Goal: Navigation & Orientation: Find specific page/section

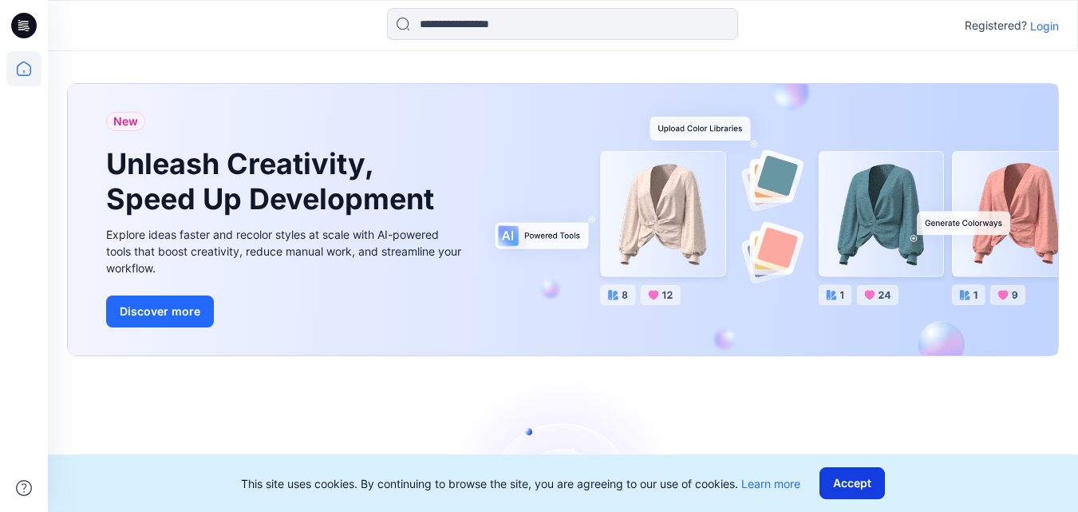
click at [849, 474] on button "Accept" at bounding box center [852, 483] width 65 height 32
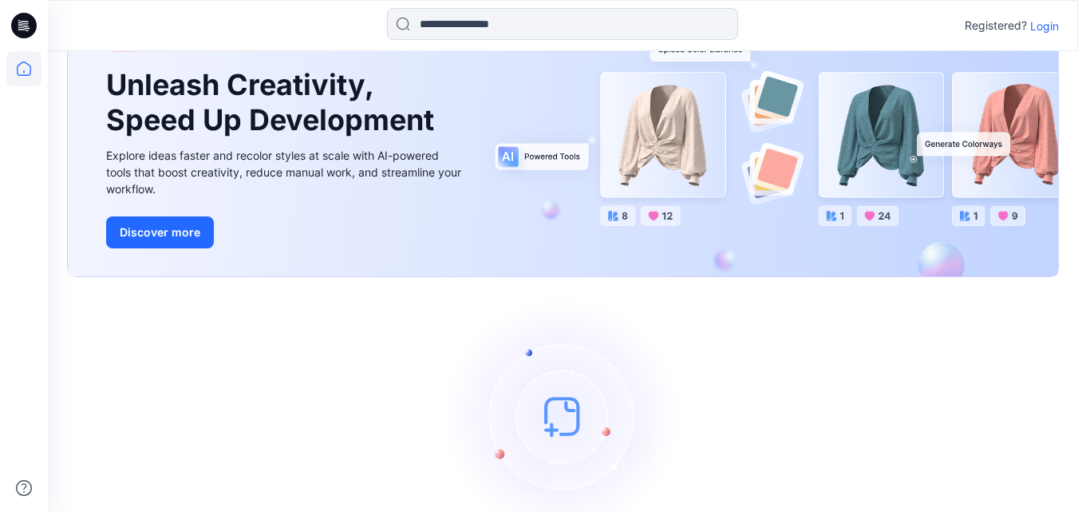
scroll to position [170, 0]
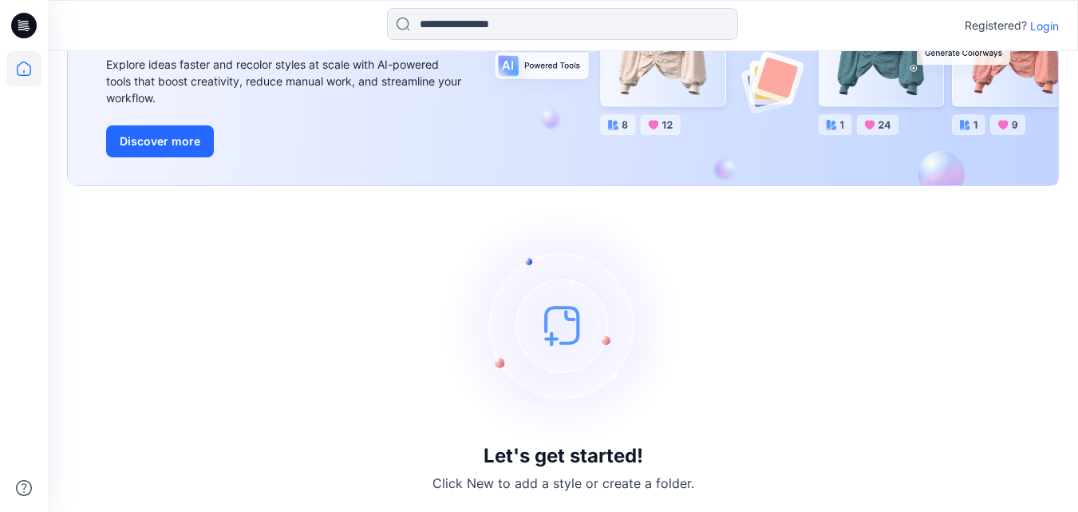
click at [553, 328] on img at bounding box center [563, 324] width 239 height 239
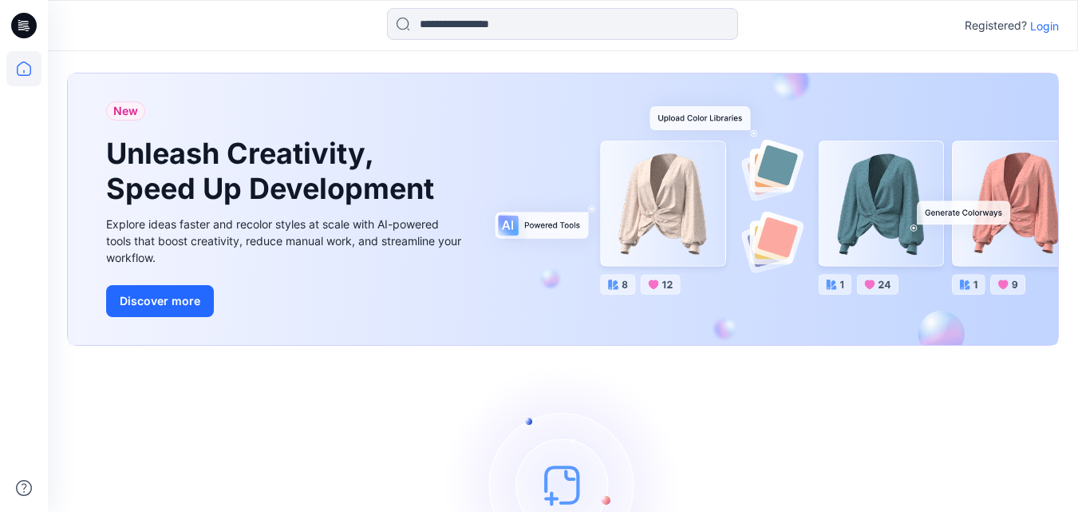
scroll to position [0, 0]
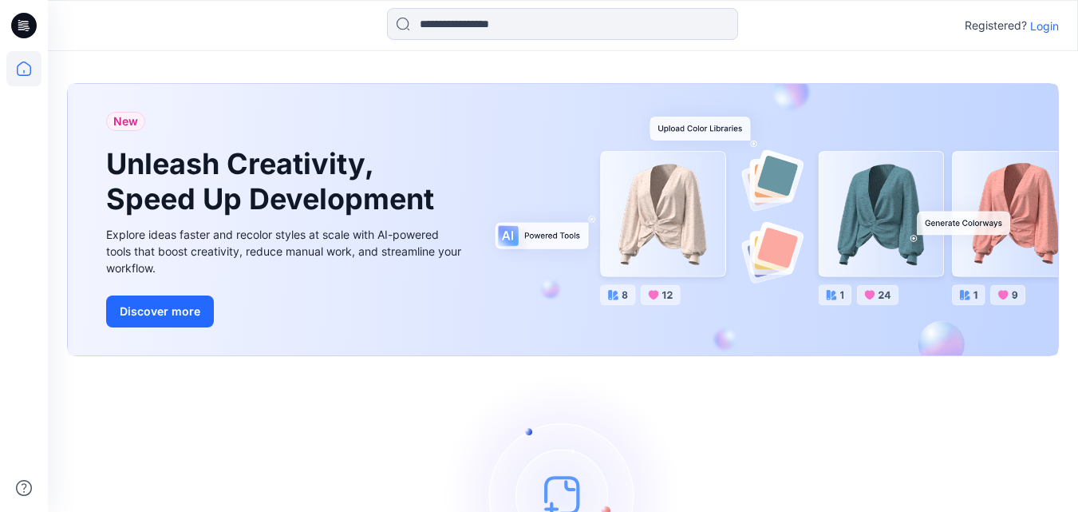
click at [133, 118] on span "New" at bounding box center [125, 121] width 25 height 19
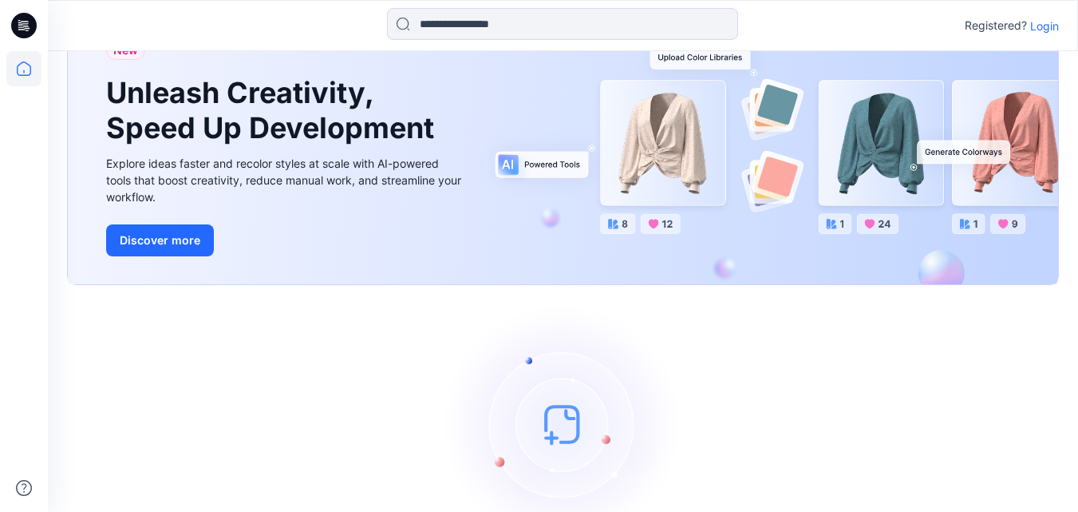
scroll to position [170, 0]
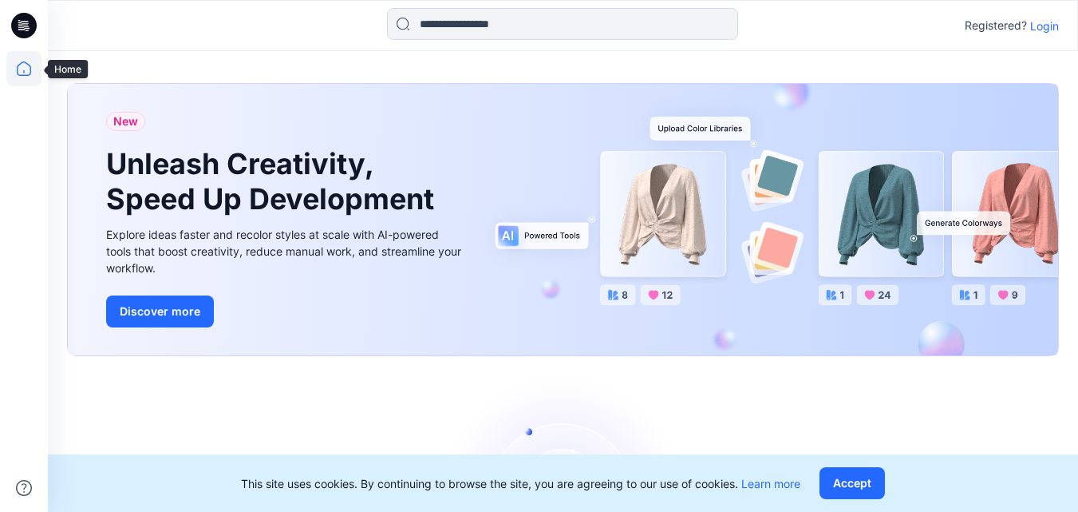
click at [20, 64] on icon at bounding box center [24, 68] width 14 height 14
click at [27, 67] on icon at bounding box center [23, 68] width 35 height 35
click at [857, 486] on button "Accept" at bounding box center [852, 483] width 65 height 32
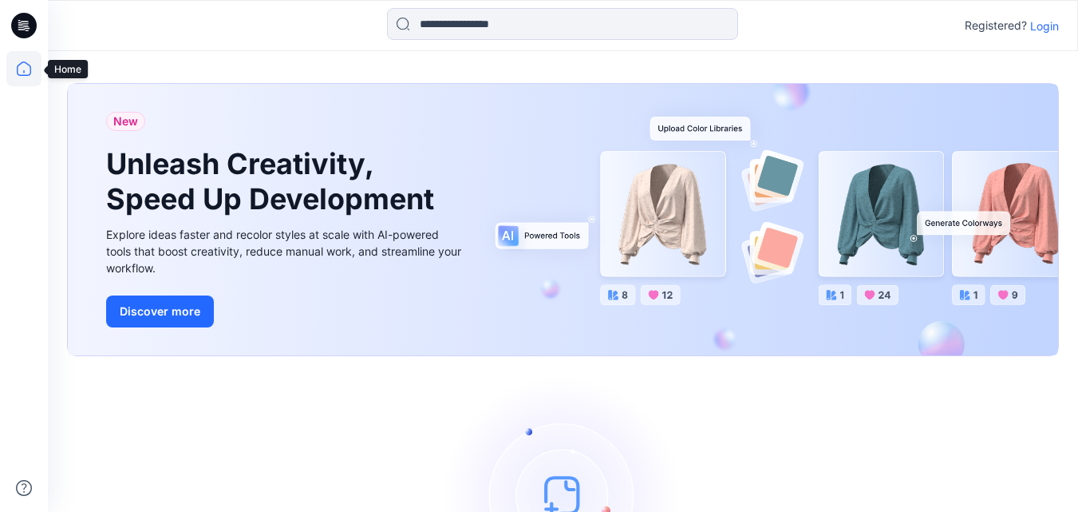
click at [18, 67] on icon at bounding box center [23, 68] width 35 height 35
click at [167, 308] on button "Discover more" at bounding box center [160, 311] width 108 height 32
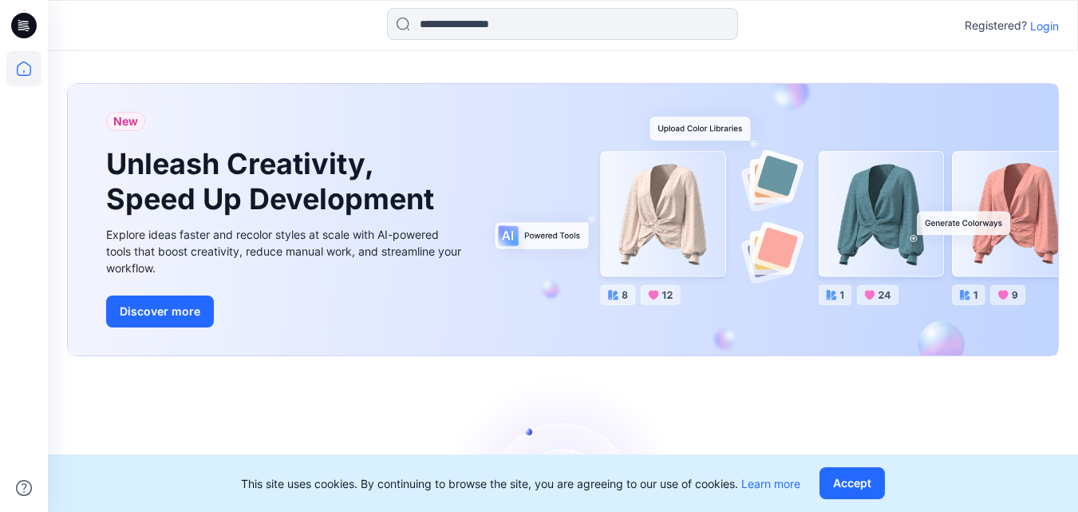
click at [22, 26] on icon at bounding box center [24, 26] width 26 height 26
click at [22, 67] on icon at bounding box center [23, 68] width 35 height 35
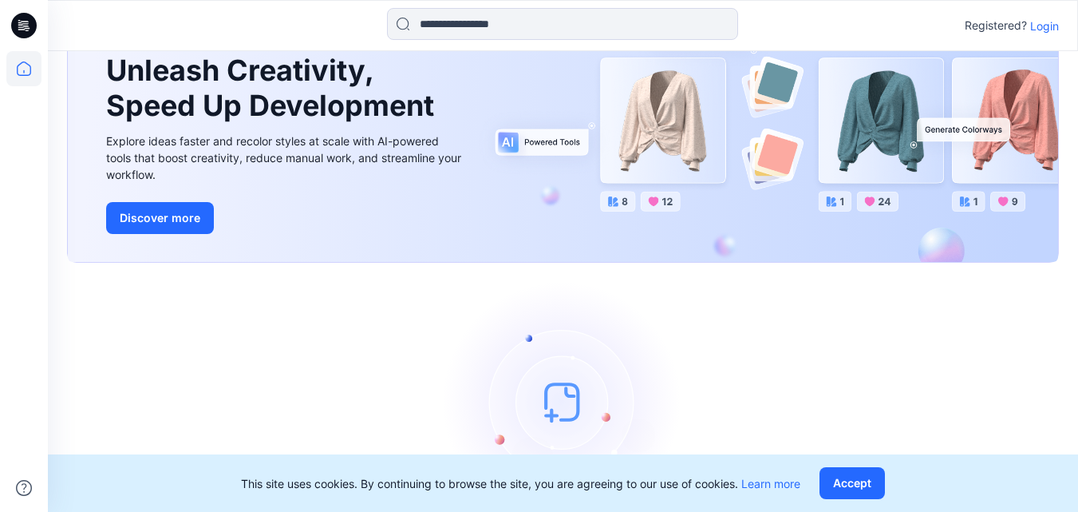
scroll to position [10, 0]
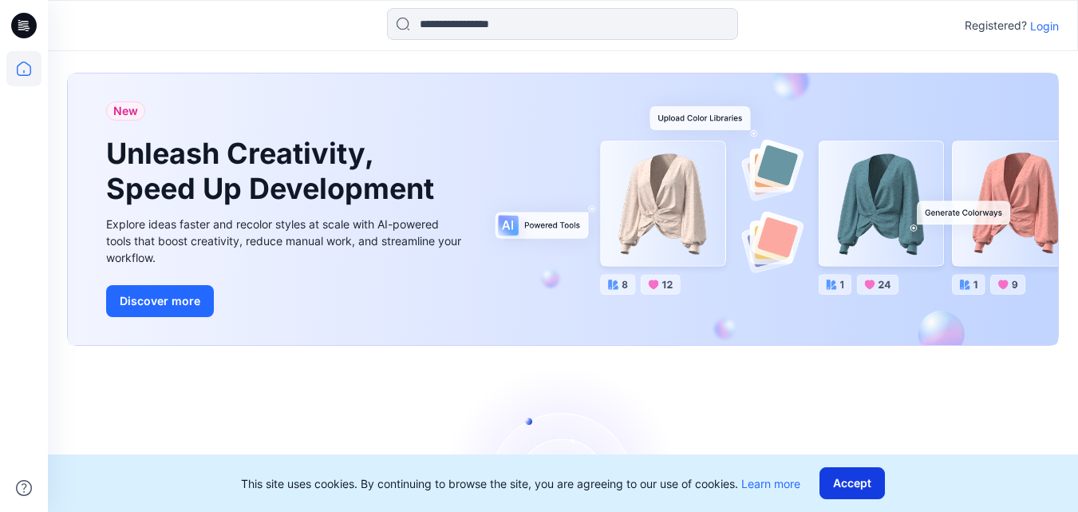
click at [850, 482] on button "Accept" at bounding box center [852, 483] width 65 height 32
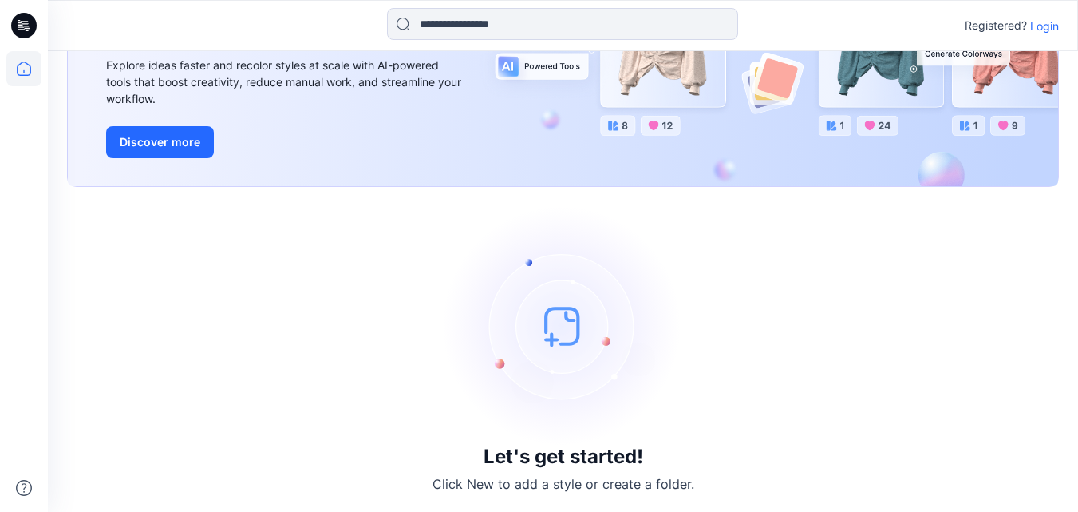
scroll to position [170, 0]
click at [556, 332] on img at bounding box center [563, 324] width 239 height 239
click at [544, 464] on h3 "Let's get started!" at bounding box center [564, 456] width 160 height 22
click at [554, 331] on img at bounding box center [563, 324] width 239 height 239
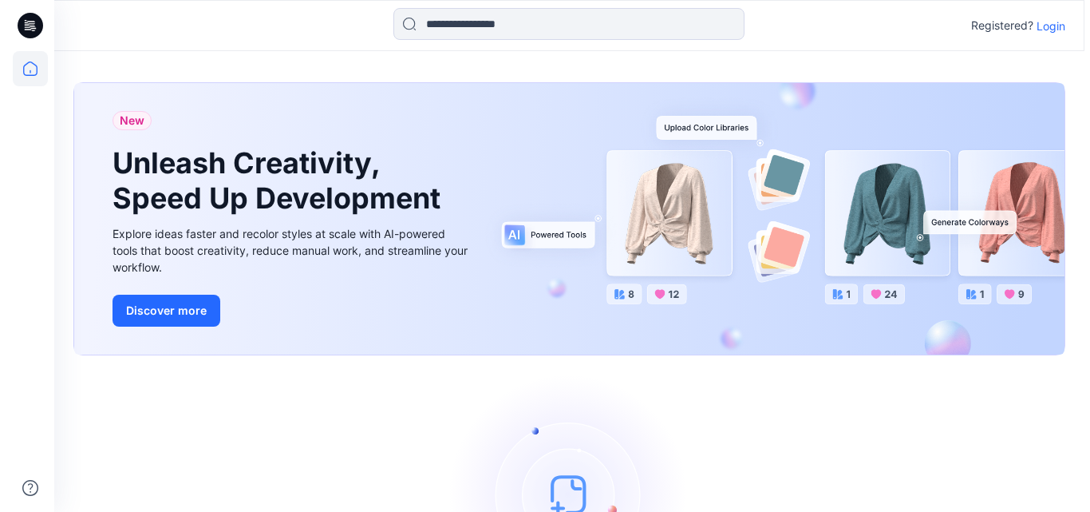
scroll to position [0, 0]
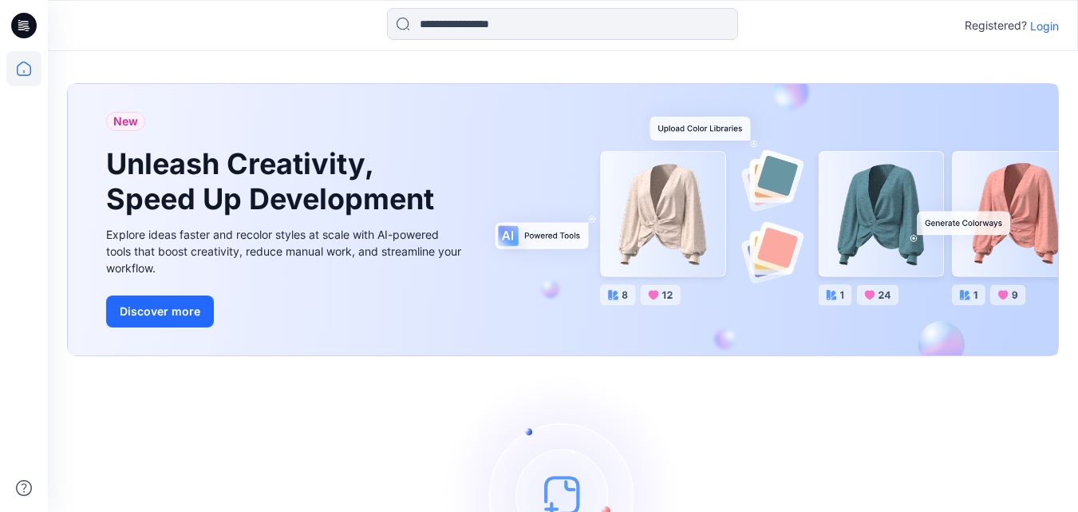
click at [120, 121] on span "New" at bounding box center [125, 121] width 25 height 19
click at [185, 191] on h1 "Unleash Creativity, Speed Up Development" at bounding box center [273, 181] width 335 height 69
click at [615, 292] on div "New Unleash Creativity, Speed Up Development Explore ideas faster and recolor s…" at bounding box center [563, 219] width 991 height 271
click at [657, 244] on div "New Unleash Creativity, Speed Up Development Explore ideas faster and recolor s…" at bounding box center [563, 219] width 991 height 271
click at [22, 63] on icon at bounding box center [24, 68] width 14 height 14
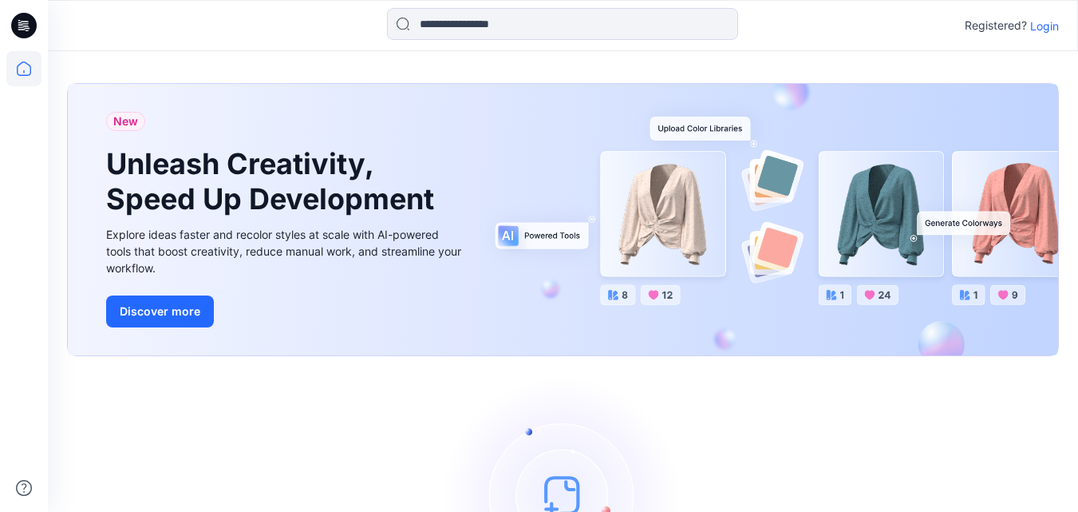
click at [1051, 22] on p "Login" at bounding box center [1045, 26] width 29 height 17
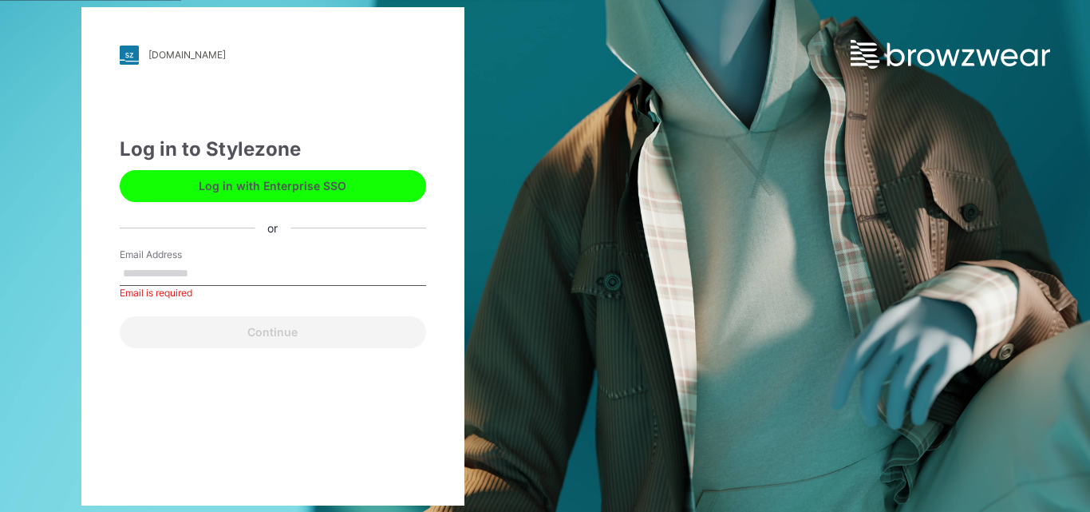
click at [226, 185] on button "Log in with Enterprise SSO" at bounding box center [273, 186] width 307 height 32
click at [172, 284] on input "Email Address" at bounding box center [273, 274] width 307 height 24
paste input "**********"
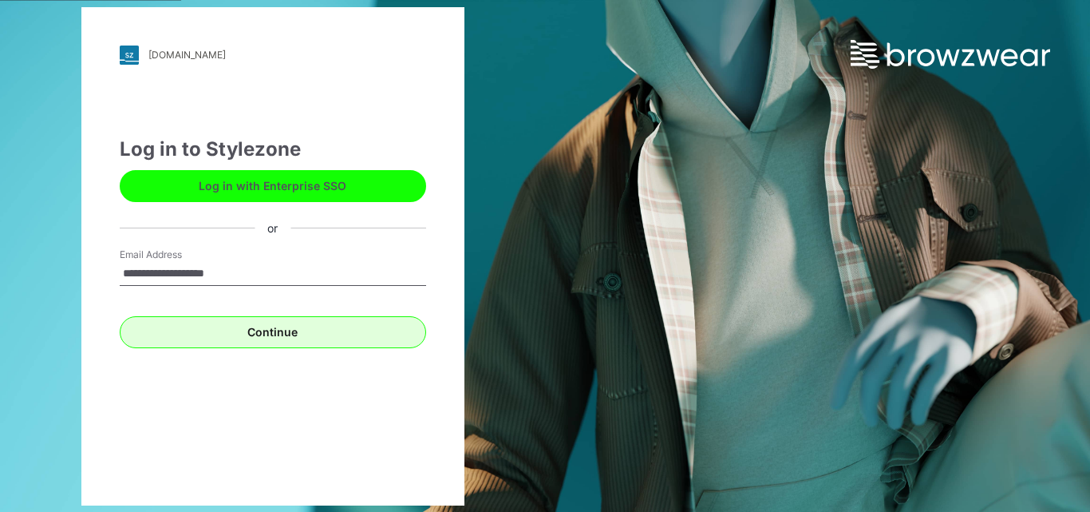
type input "**********"
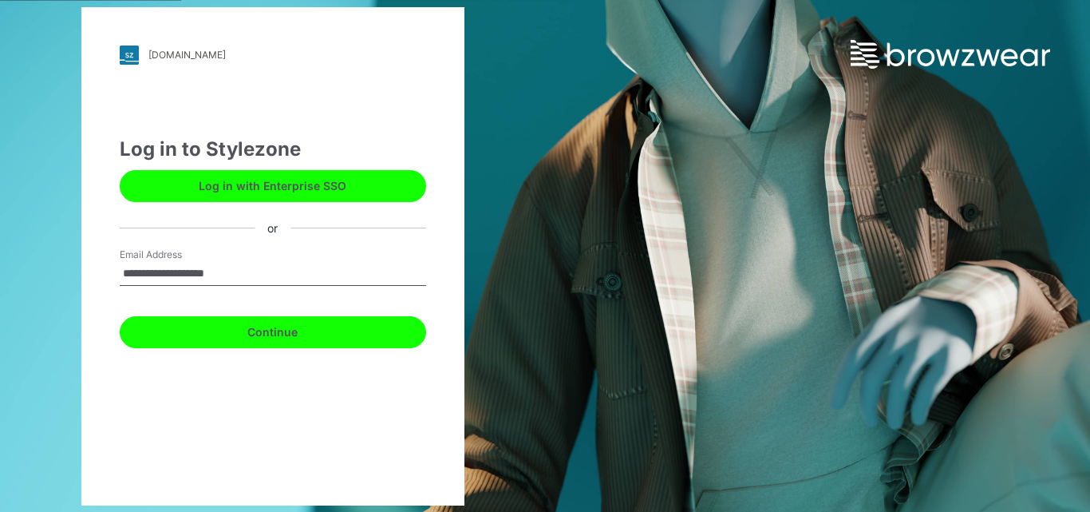
click at [217, 334] on button "Continue" at bounding box center [273, 332] width 307 height 32
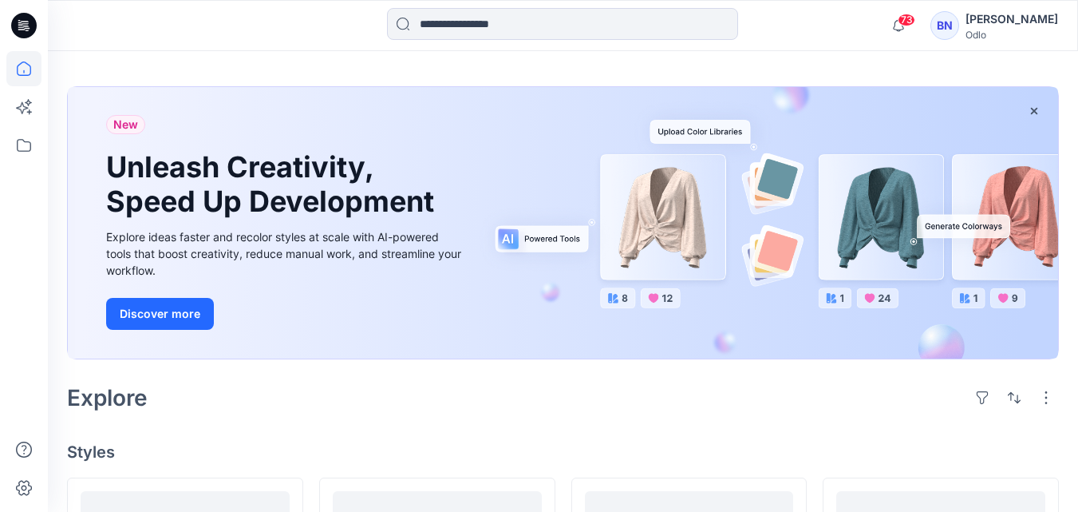
scroll to position [80, 0]
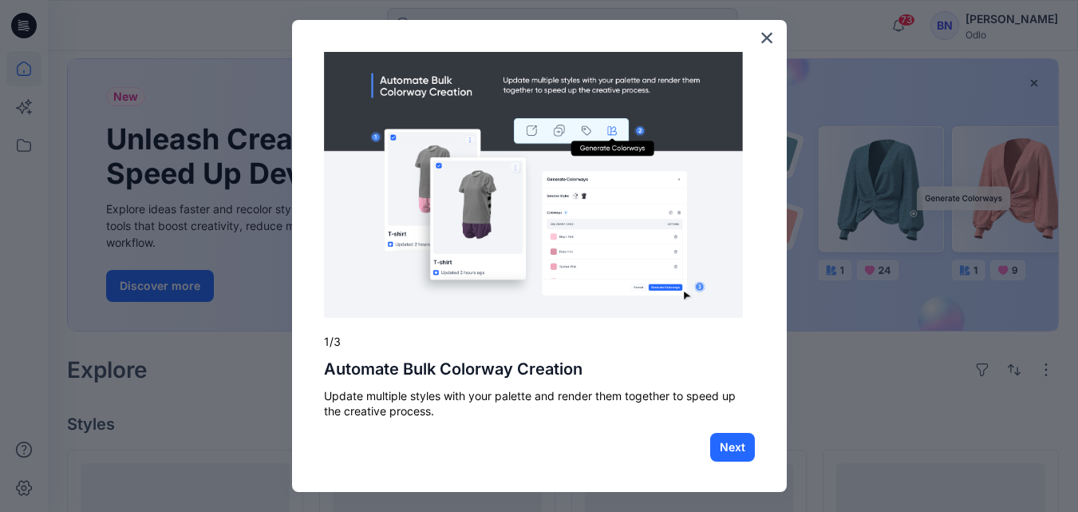
click at [760, 37] on button "×" at bounding box center [767, 38] width 15 height 26
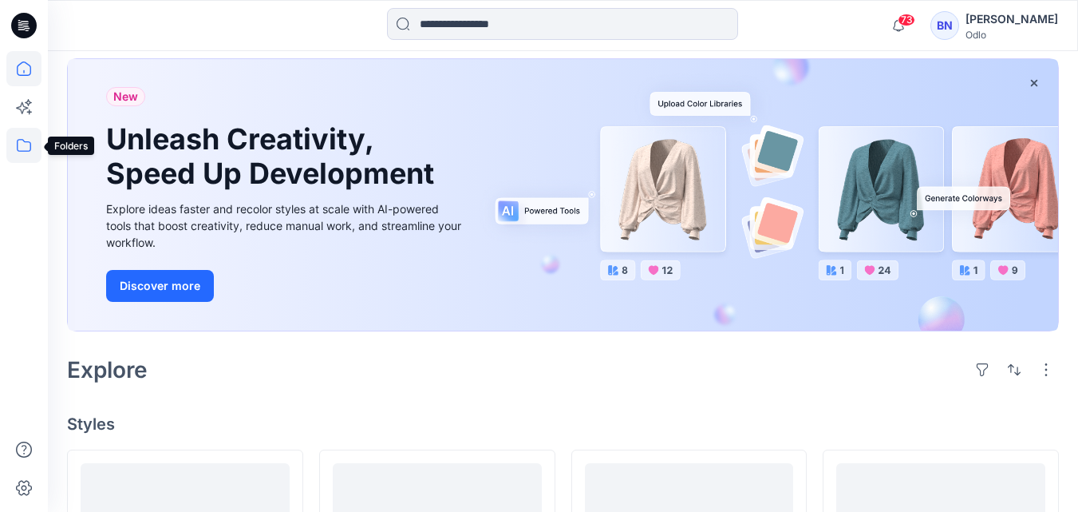
click at [25, 143] on icon at bounding box center [23, 145] width 35 height 35
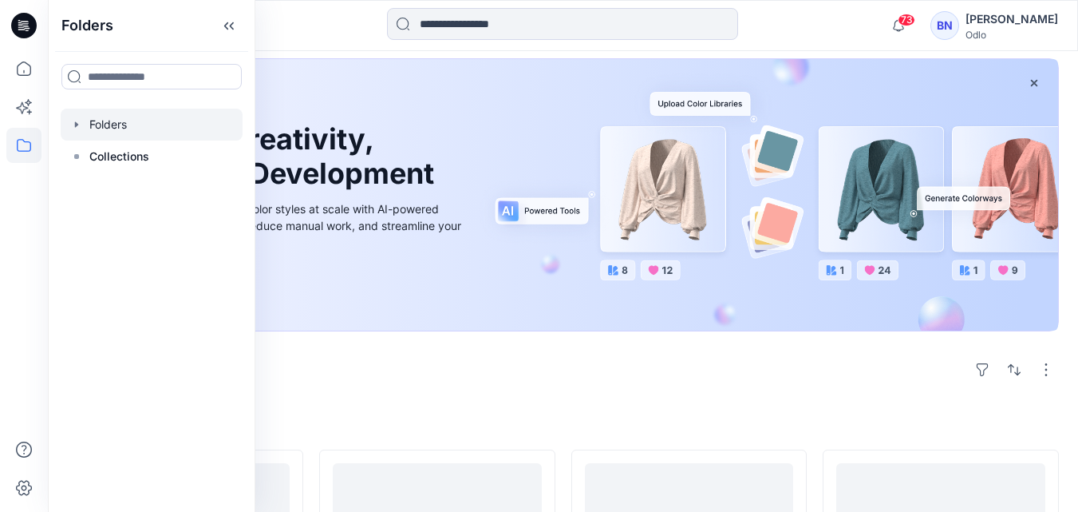
click at [107, 125] on div at bounding box center [152, 125] width 182 height 32
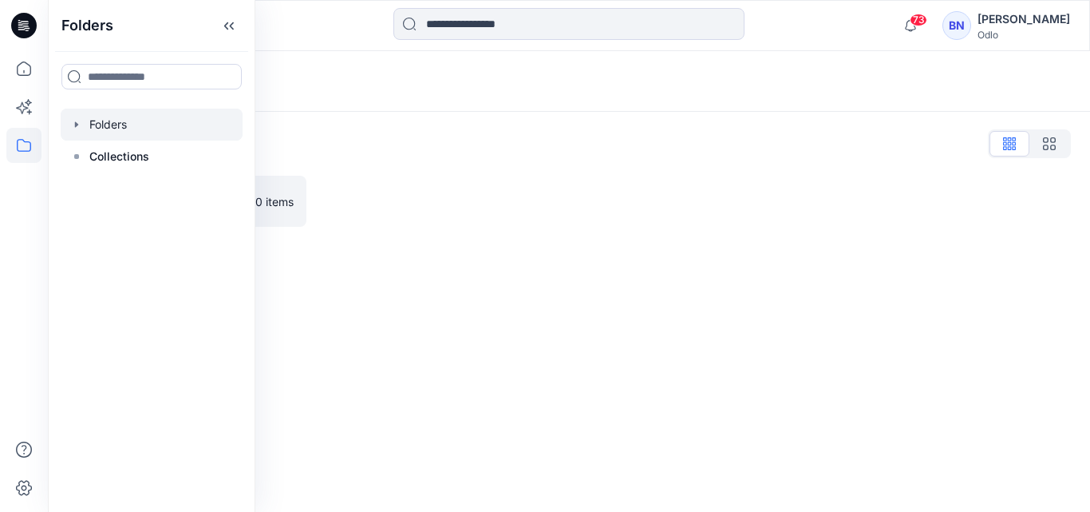
click at [106, 123] on div at bounding box center [152, 125] width 182 height 32
click at [77, 121] on icon "button" at bounding box center [76, 124] width 13 height 13
click at [113, 155] on div at bounding box center [152, 156] width 182 height 32
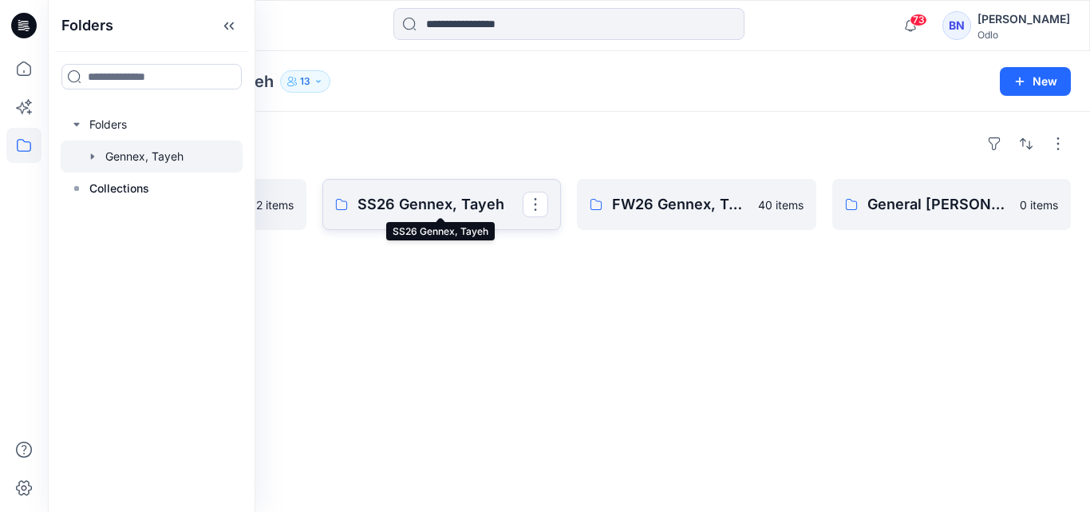
click at [409, 206] on p "SS26 Gennex, Tayeh" at bounding box center [441, 204] width 166 height 22
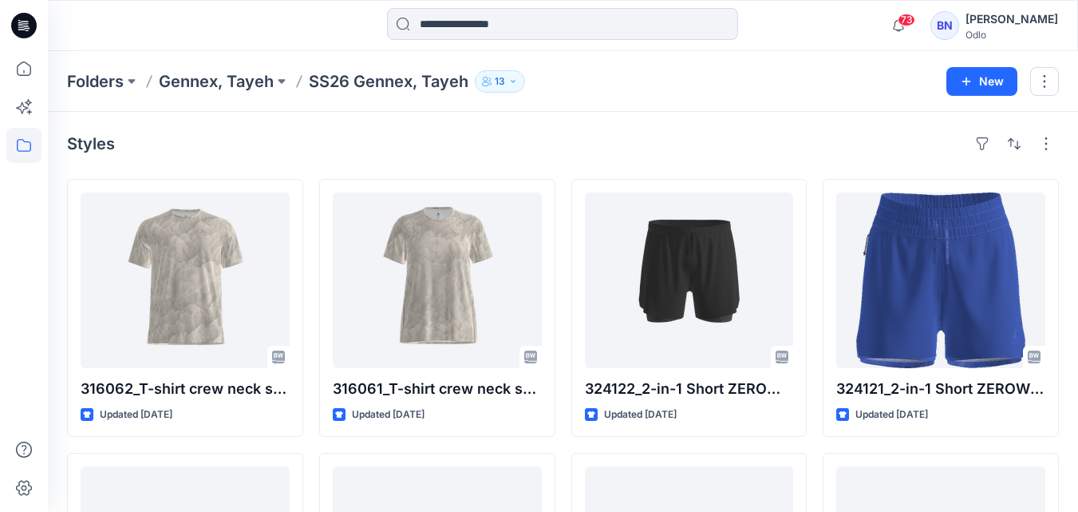
click at [512, 83] on icon "button" at bounding box center [514, 82] width 10 height 10
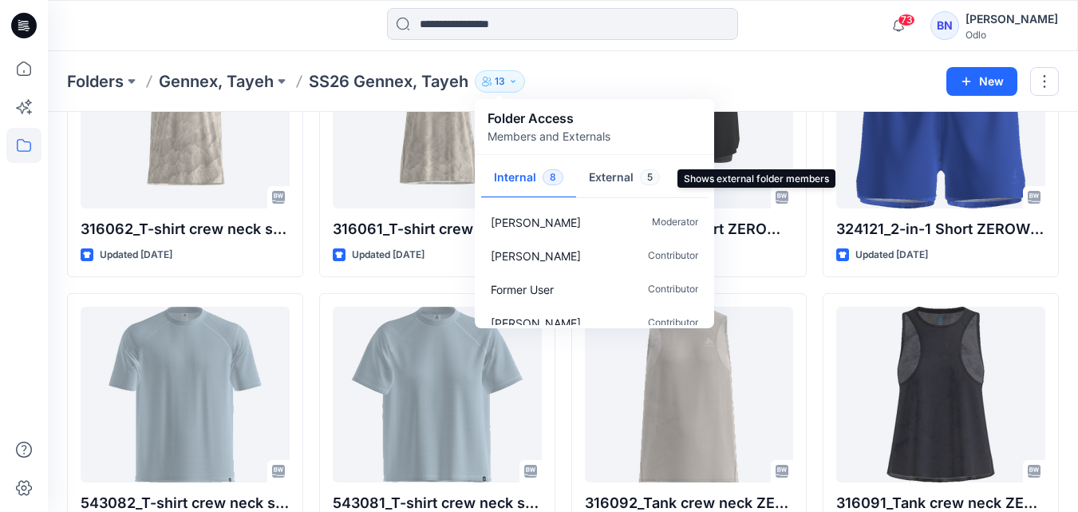
click at [650, 177] on span "5" at bounding box center [650, 177] width 20 height 16
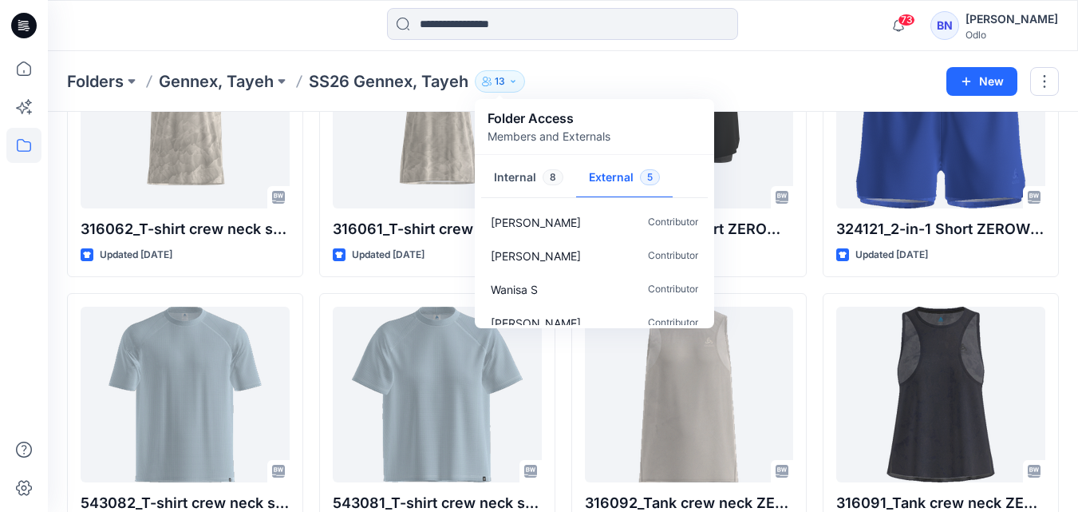
click at [806, 15] on div at bounding box center [563, 25] width 515 height 35
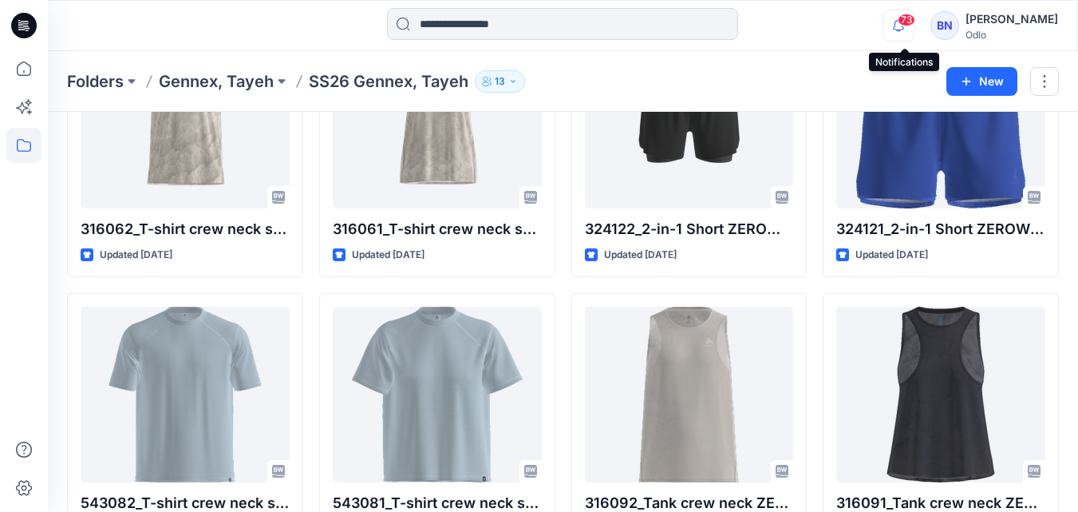
click at [906, 26] on icon "button" at bounding box center [899, 26] width 30 height 32
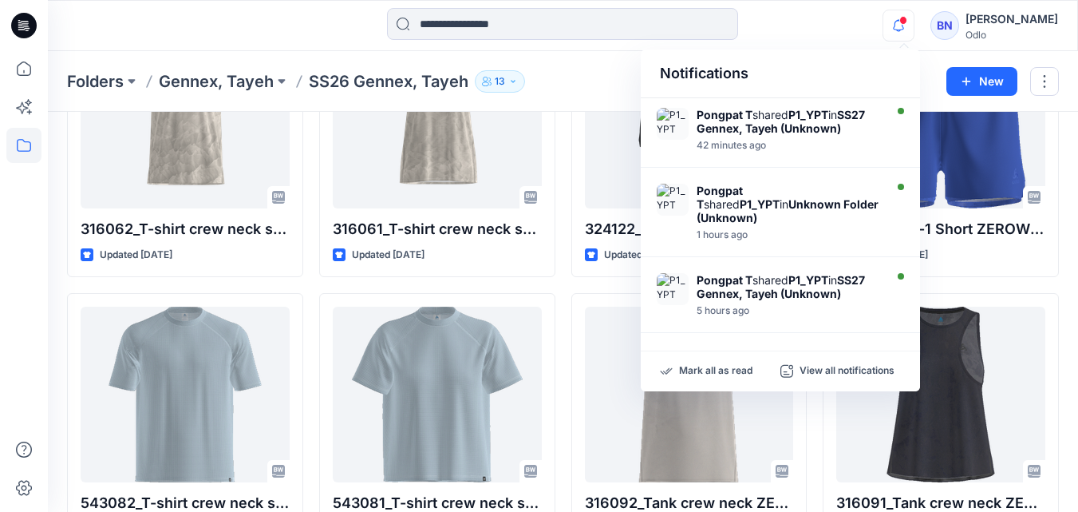
click at [318, 34] on div at bounding box center [563, 25] width 515 height 35
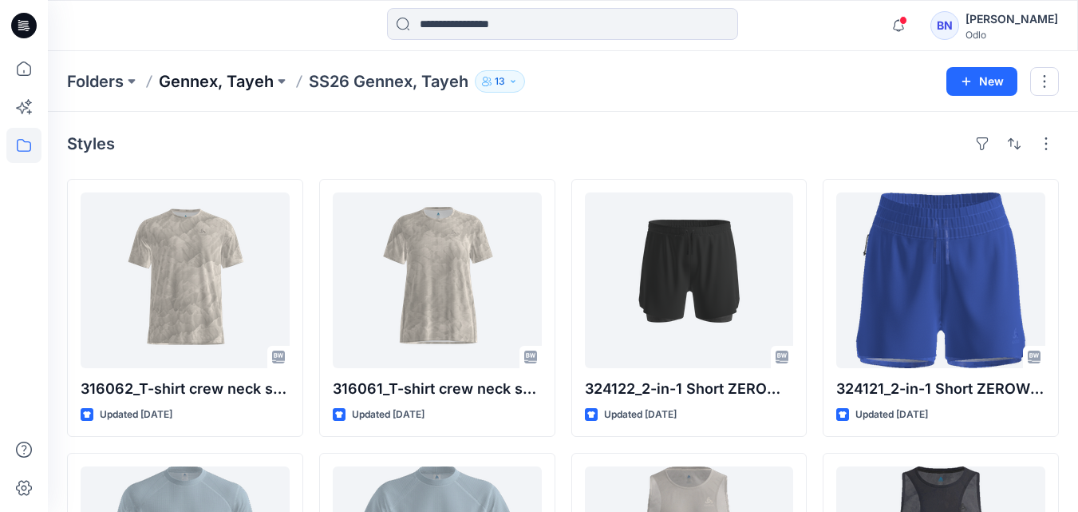
click at [255, 85] on p "Gennex, Tayeh" at bounding box center [216, 81] width 115 height 22
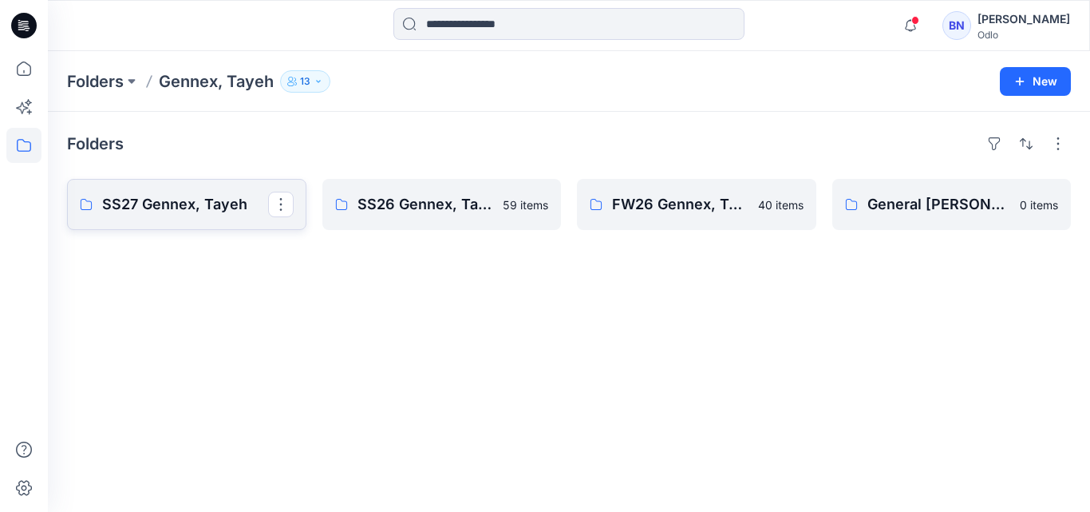
click at [180, 201] on p "SS27 Gennex, Tayeh" at bounding box center [185, 204] width 166 height 22
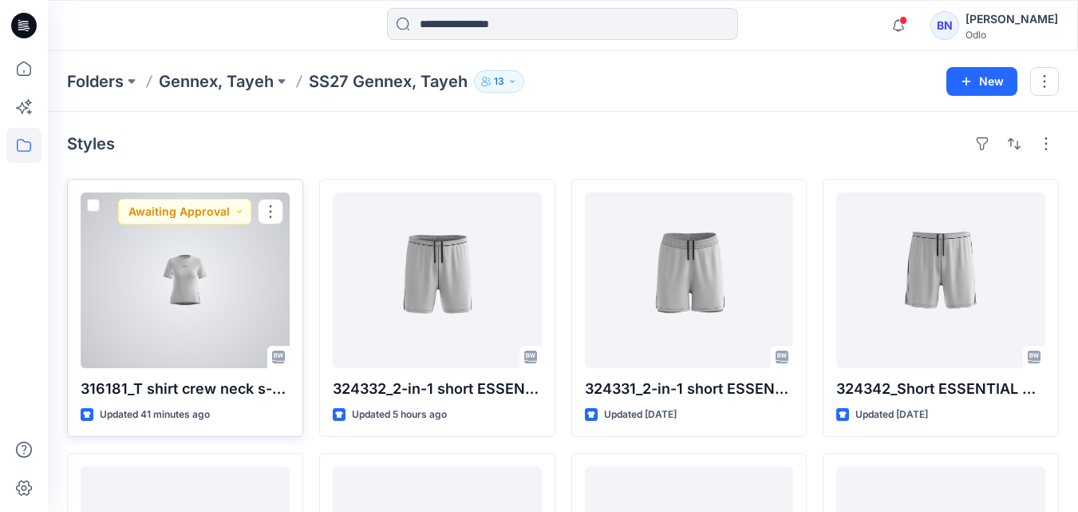
click at [114, 321] on div at bounding box center [185, 280] width 209 height 176
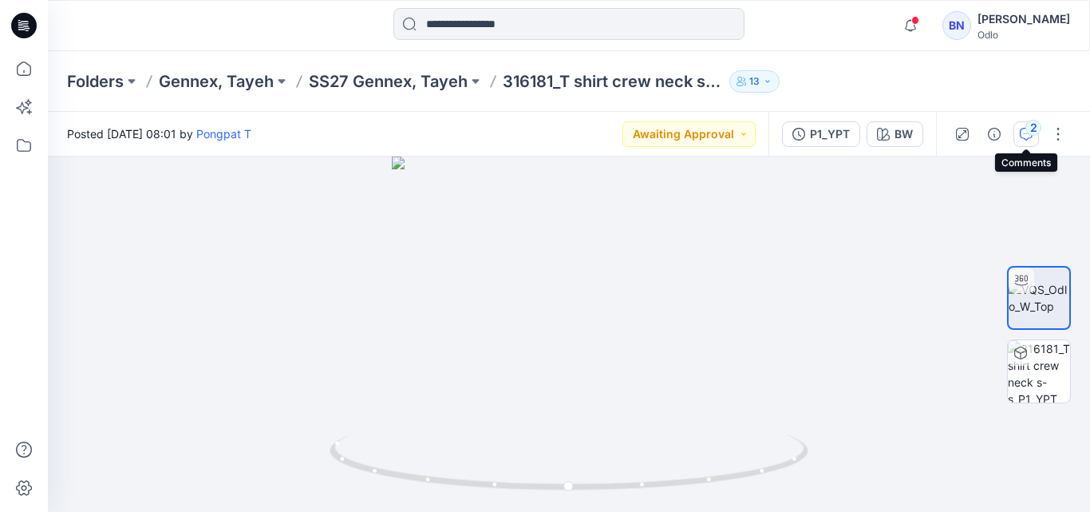
click at [1027, 133] on div "2" at bounding box center [1034, 128] width 16 height 16
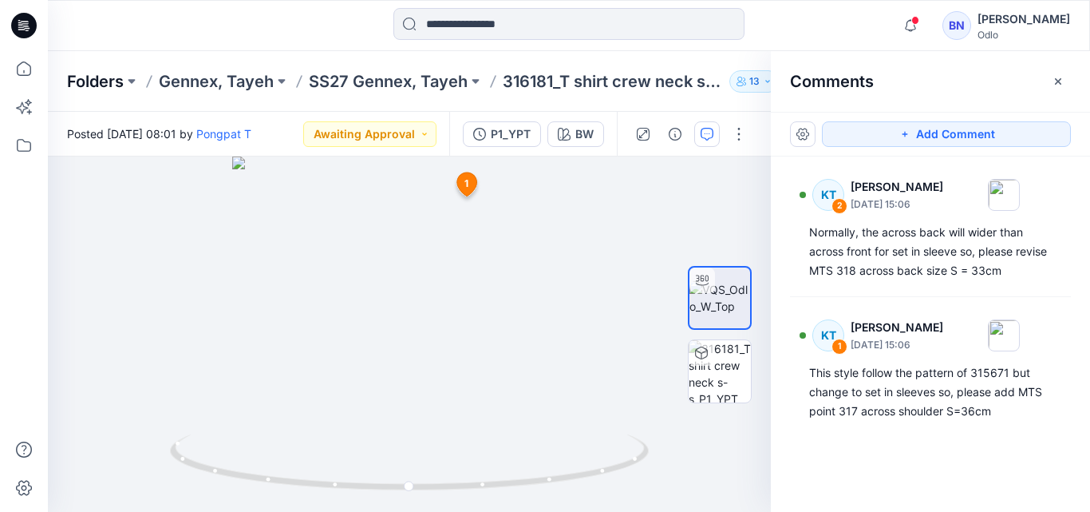
click at [101, 83] on p "Folders" at bounding box center [95, 81] width 57 height 22
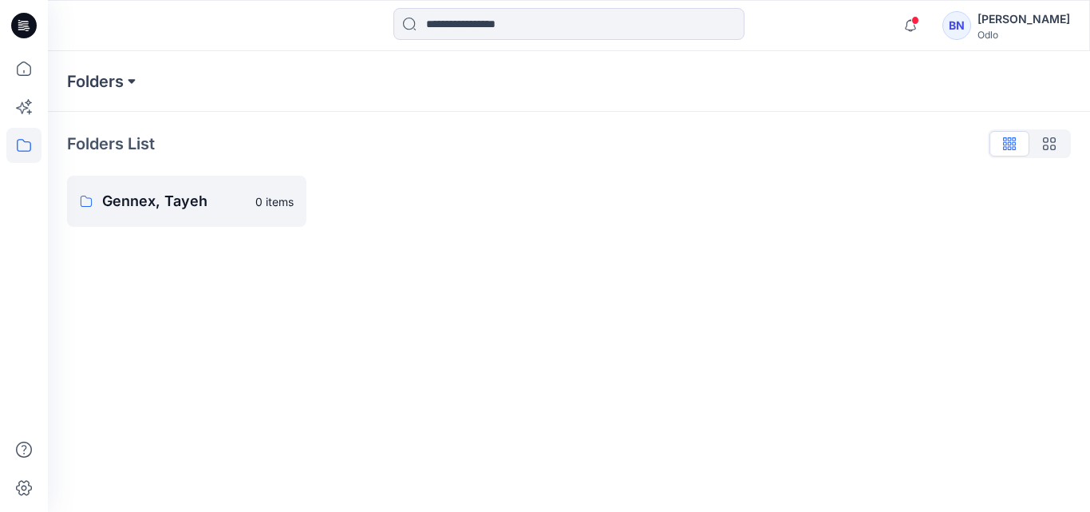
click at [137, 84] on button at bounding box center [132, 81] width 16 height 22
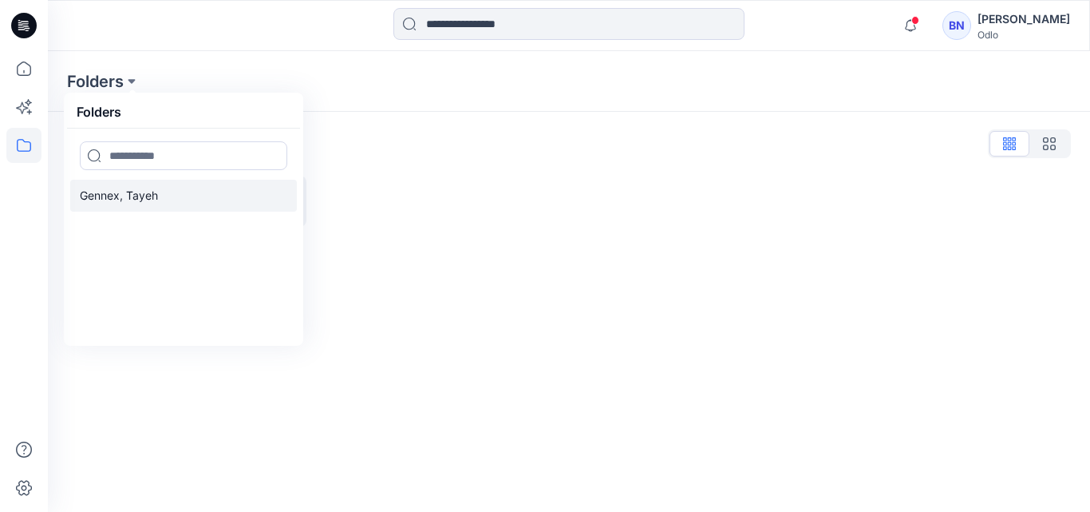
click at [103, 190] on p "Gennex, Tayeh" at bounding box center [119, 195] width 78 height 19
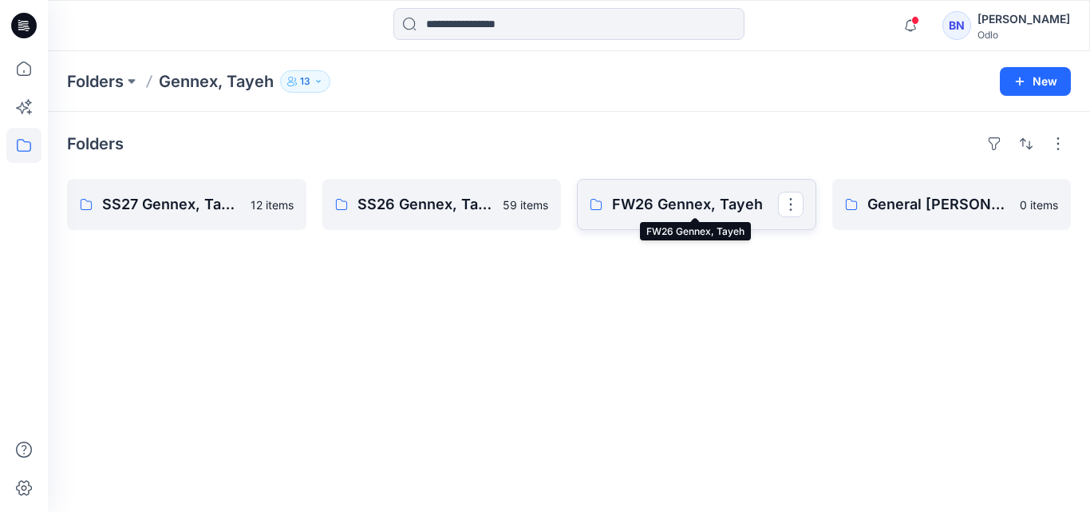
click at [683, 213] on p "FW26 Gennex, Tayeh" at bounding box center [695, 204] width 166 height 22
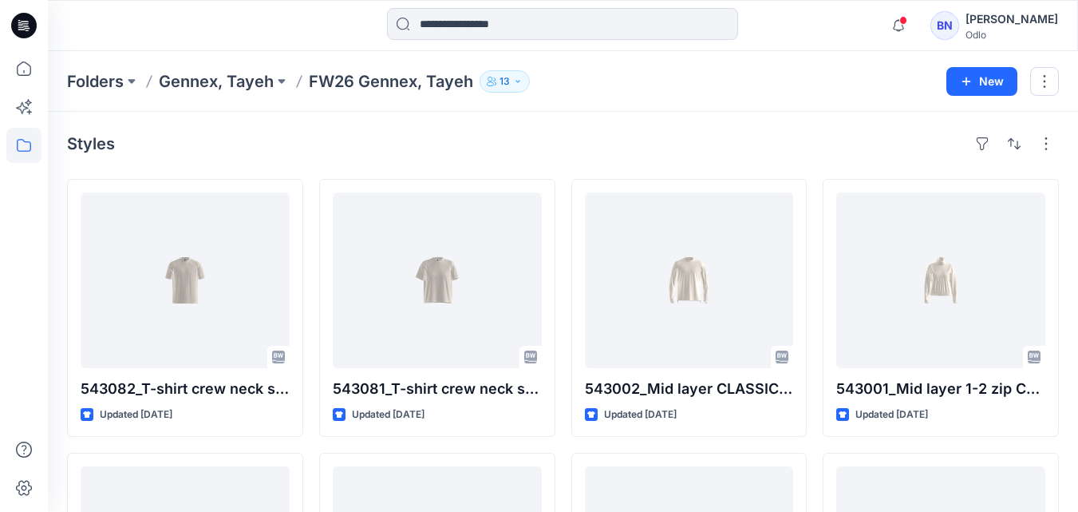
click at [520, 82] on icon "button" at bounding box center [518, 82] width 10 height 10
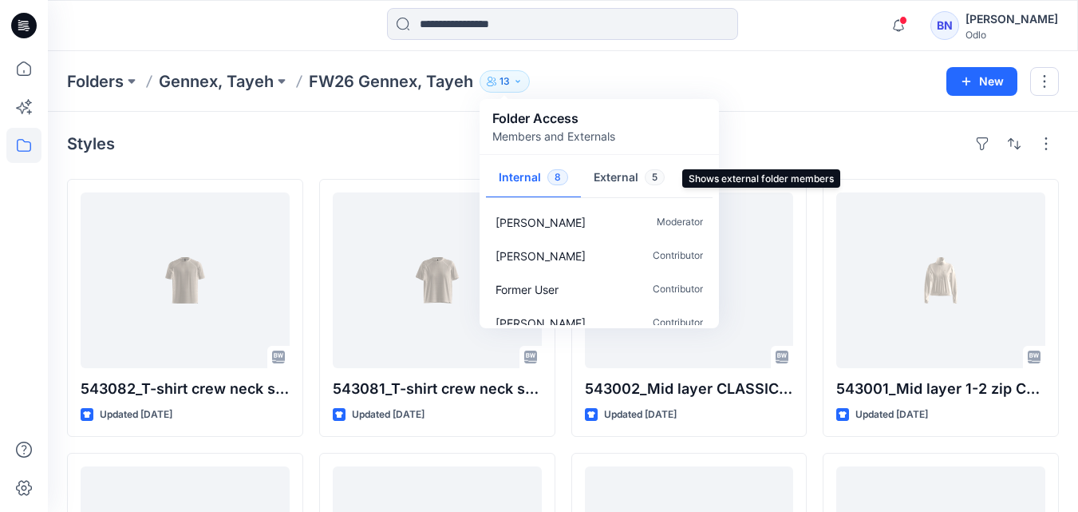
click at [637, 176] on button "External 5" at bounding box center [629, 178] width 97 height 41
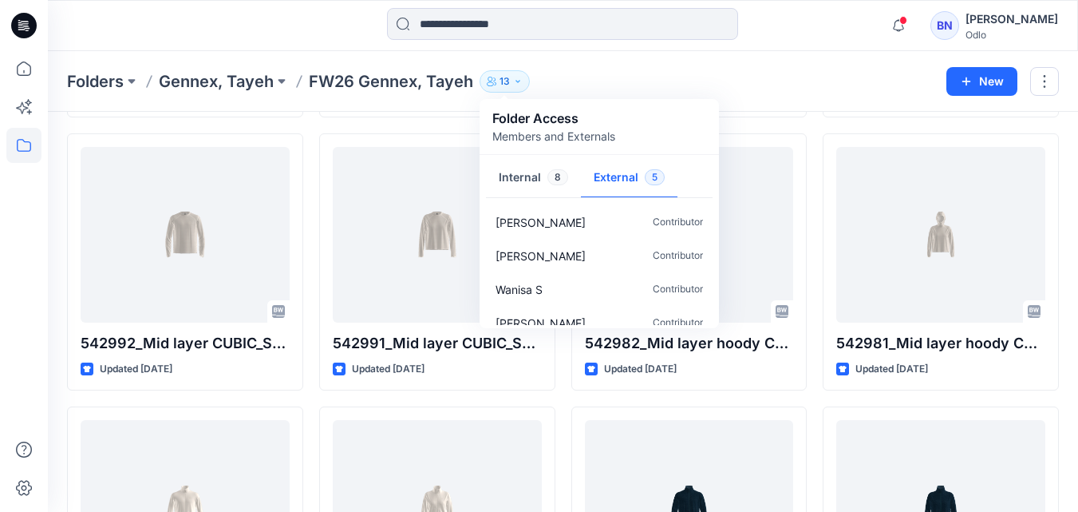
click at [832, 34] on div "Notifications Pongpat T shared P1_YPT in SS27 Gennex, Tayeh (Unknown) 42 minute…" at bounding box center [563, 25] width 1030 height 35
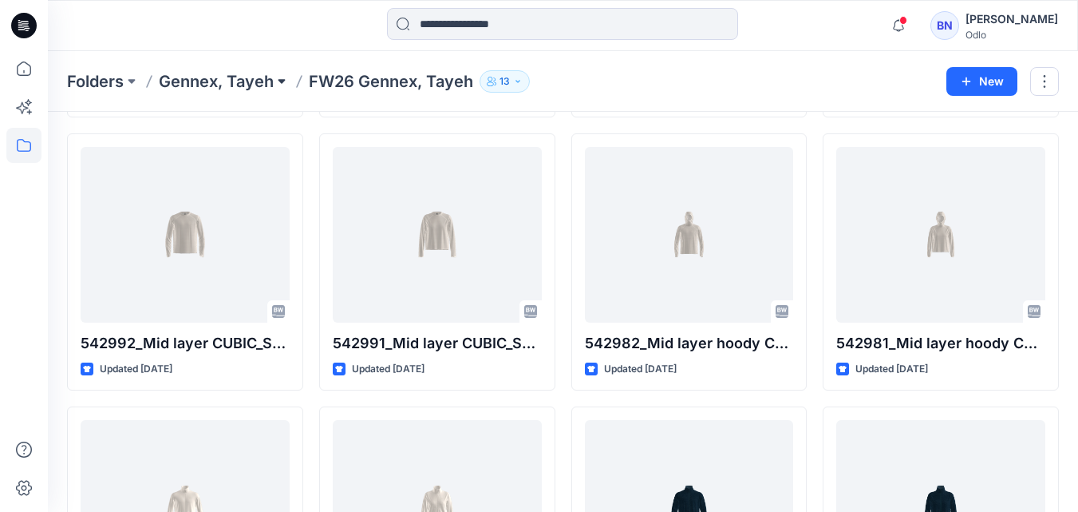
click at [281, 80] on button at bounding box center [282, 81] width 16 height 22
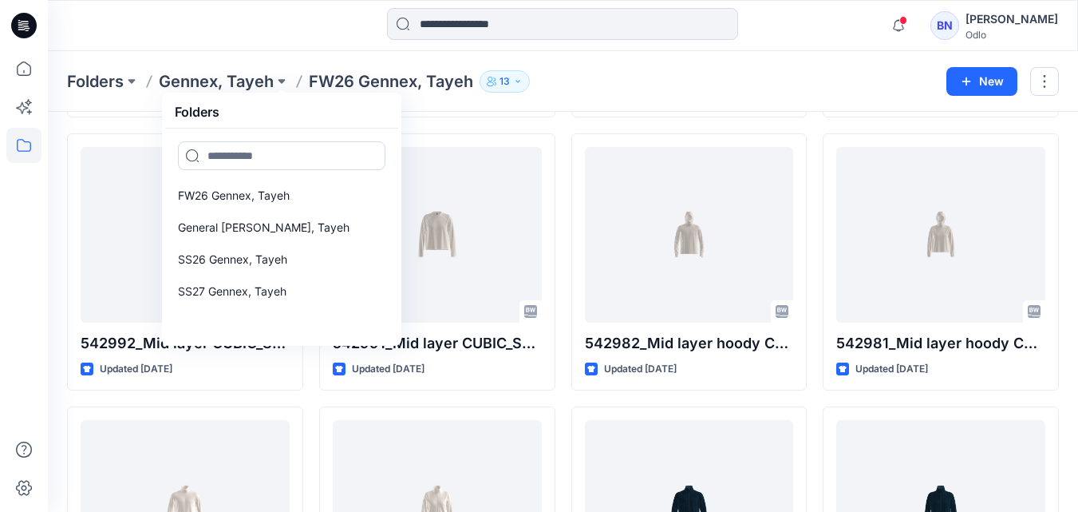
click at [845, 85] on div "Folders Gennex, [PERSON_NAME] FW26 Gennex, Tayeh General Gennex, Tayeh SS26 Gen…" at bounding box center [501, 81] width 868 height 22
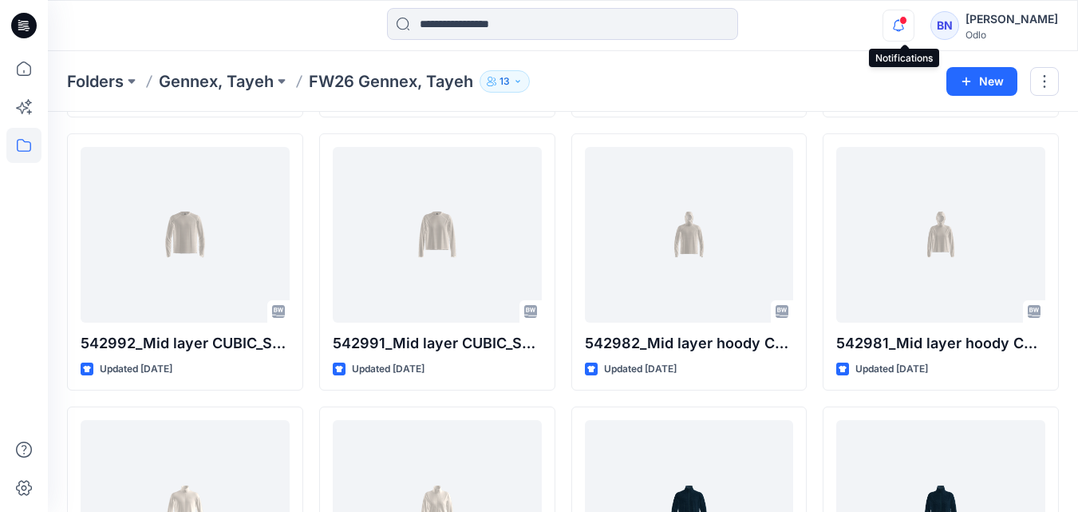
click at [904, 22] on icon "button" at bounding box center [899, 26] width 30 height 32
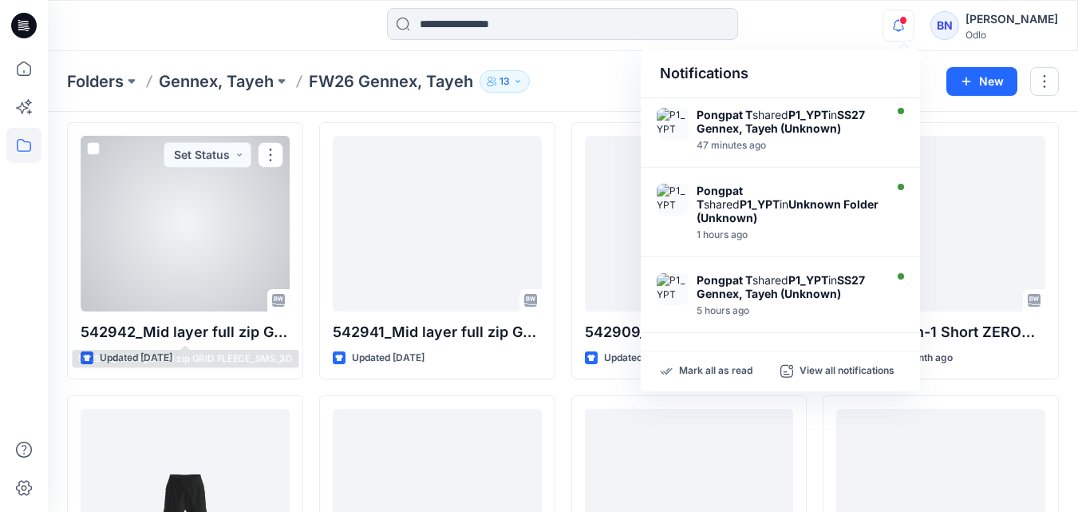
scroll to position [878, 0]
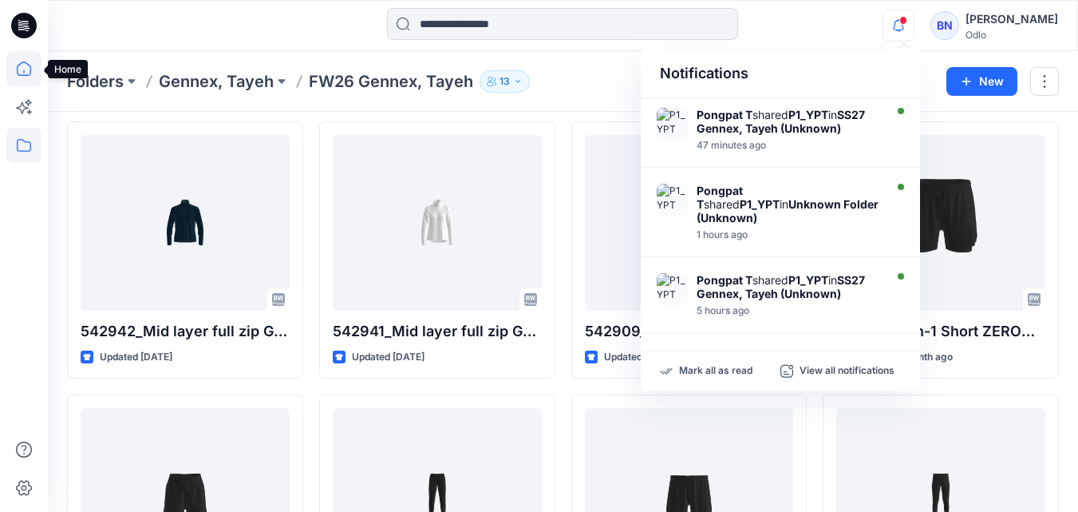
click at [25, 65] on icon at bounding box center [23, 68] width 35 height 35
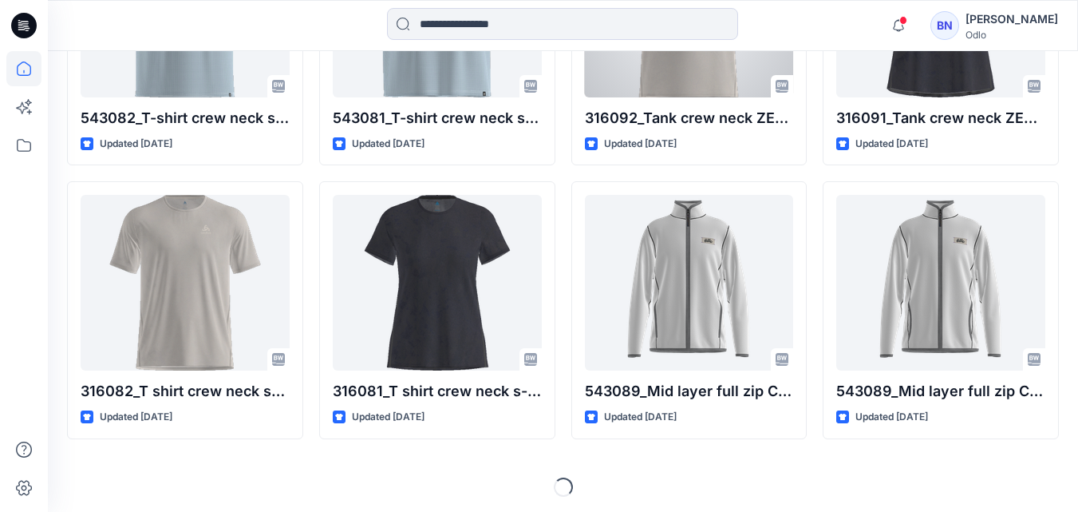
scroll to position [4180, 0]
